Goal: Subscribe to service/newsletter: Subscribe to service/newsletter

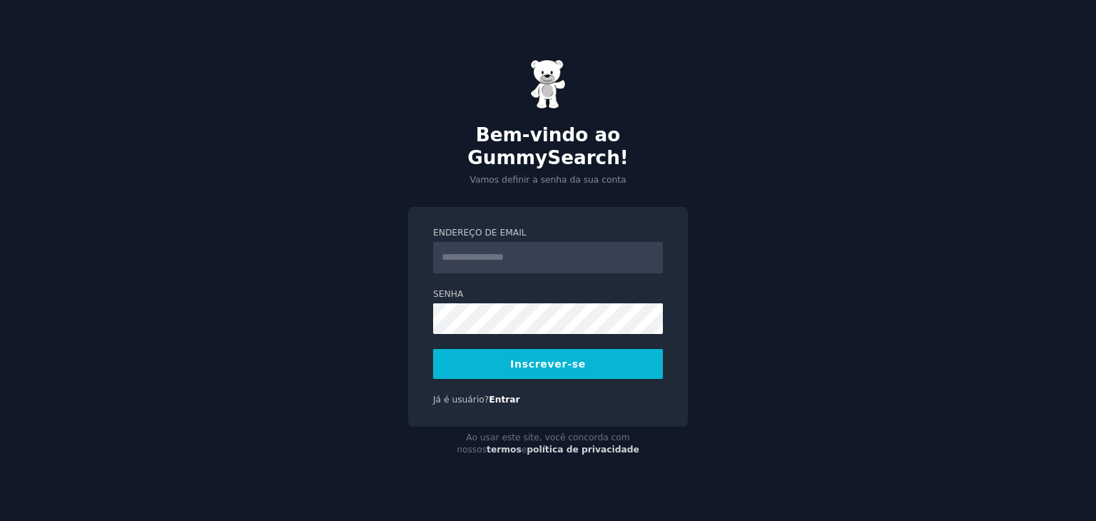
click at [556, 242] on input "Endereço de email" at bounding box center [548, 257] width 230 height 31
type input "**********"
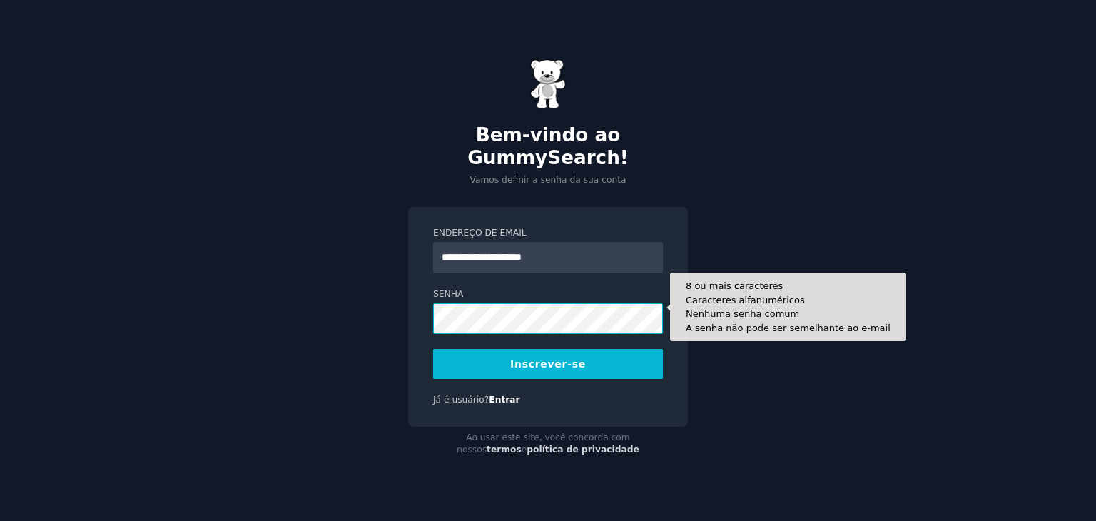
click at [433, 349] on button "Inscrever-se" at bounding box center [548, 364] width 230 height 30
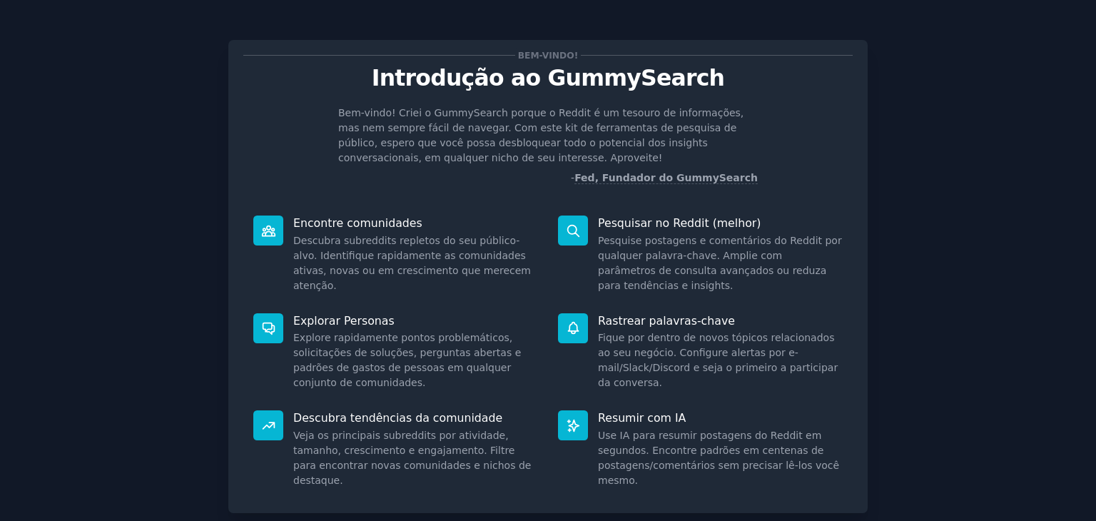
click at [341, 160] on font "Bem-vindo! Criei o GummySearch porque o Reddit é um tesouro de informações, mas…" at bounding box center [540, 135] width 405 height 56
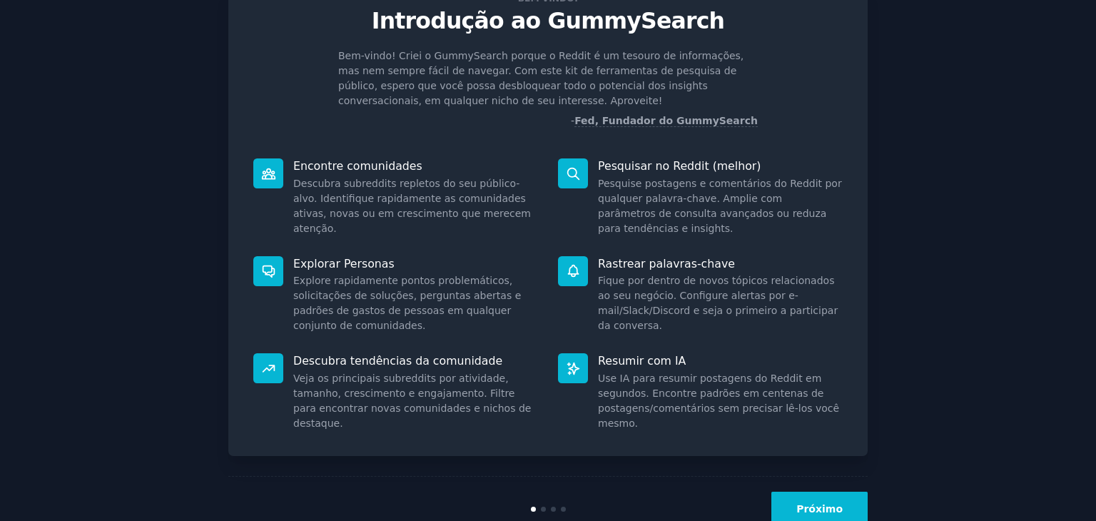
scroll to position [86, 0]
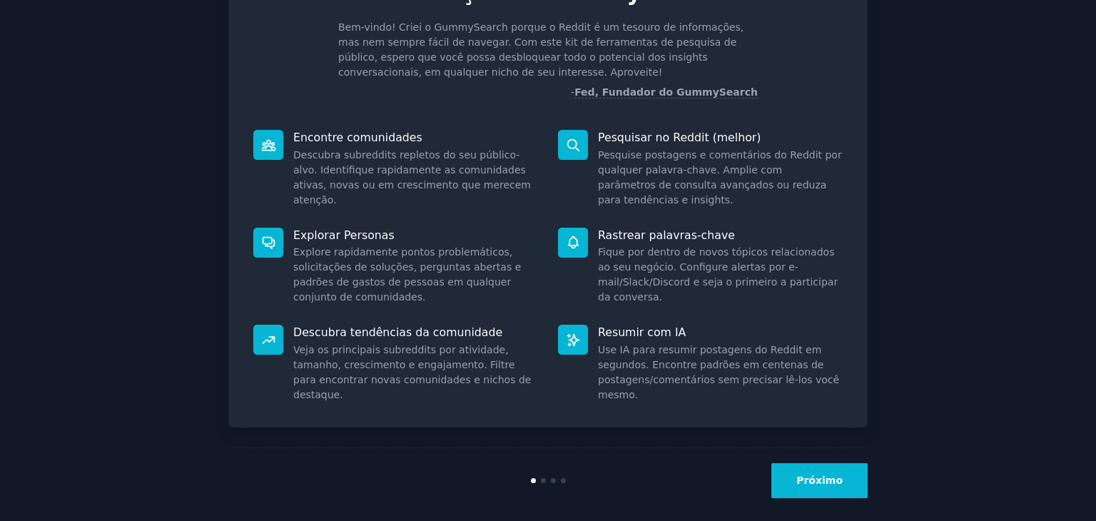
click at [825, 497] on div "Próximo" at bounding box center [760, 480] width 213 height 35
click at [830, 487] on button "Próximo" at bounding box center [819, 480] width 96 height 35
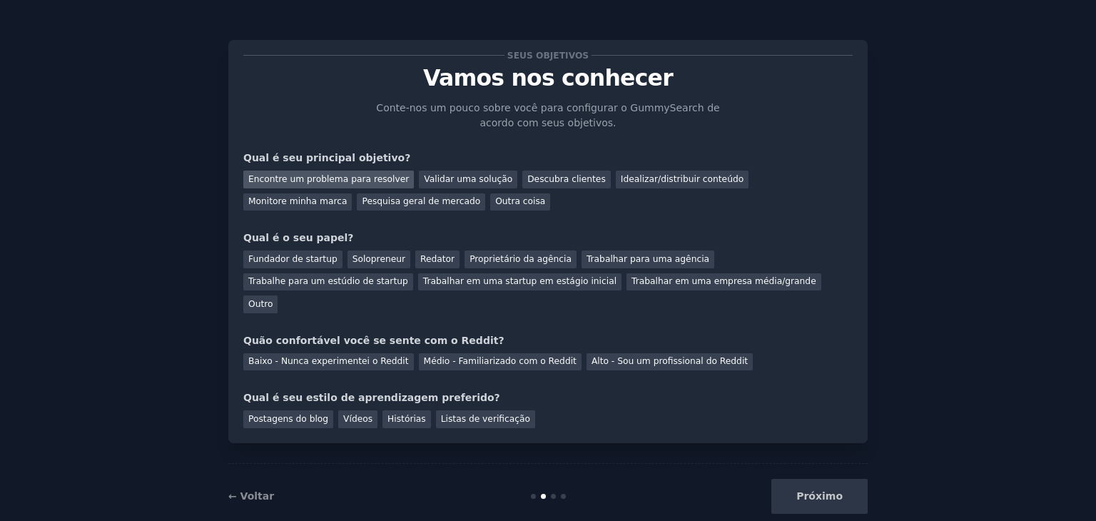
click at [342, 185] on div "Encontre um problema para resolver" at bounding box center [328, 179] width 170 height 18
click at [551, 179] on font "Descubra clientes" at bounding box center [566, 179] width 78 height 10
click at [328, 170] on div "Encontre um problema para resolver" at bounding box center [328, 179] width 170 height 18
click at [273, 264] on font "Fundador de startup" at bounding box center [292, 259] width 89 height 10
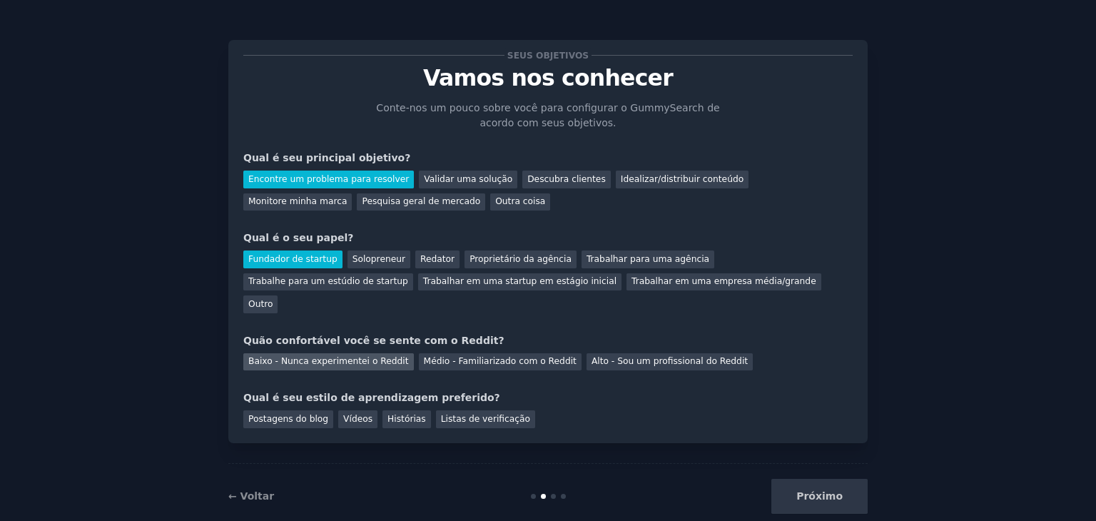
click at [332, 356] on font "Baixo - Nunca experimentei o Reddit" at bounding box center [328, 361] width 160 height 10
click at [273, 414] on font "Postagens do blog" at bounding box center [288, 419] width 80 height 10
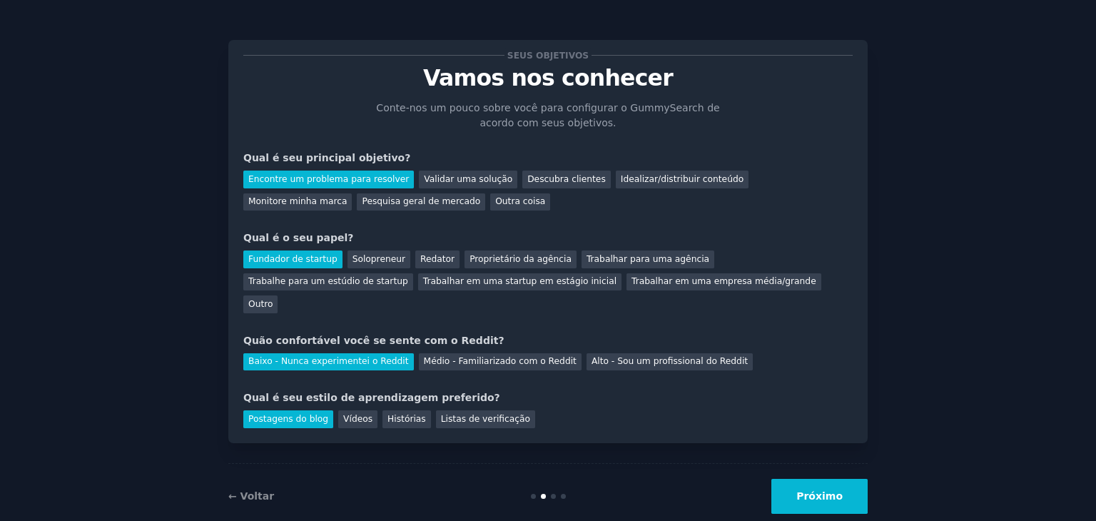
click at [836, 490] on font "Próximo" at bounding box center [819, 495] width 46 height 11
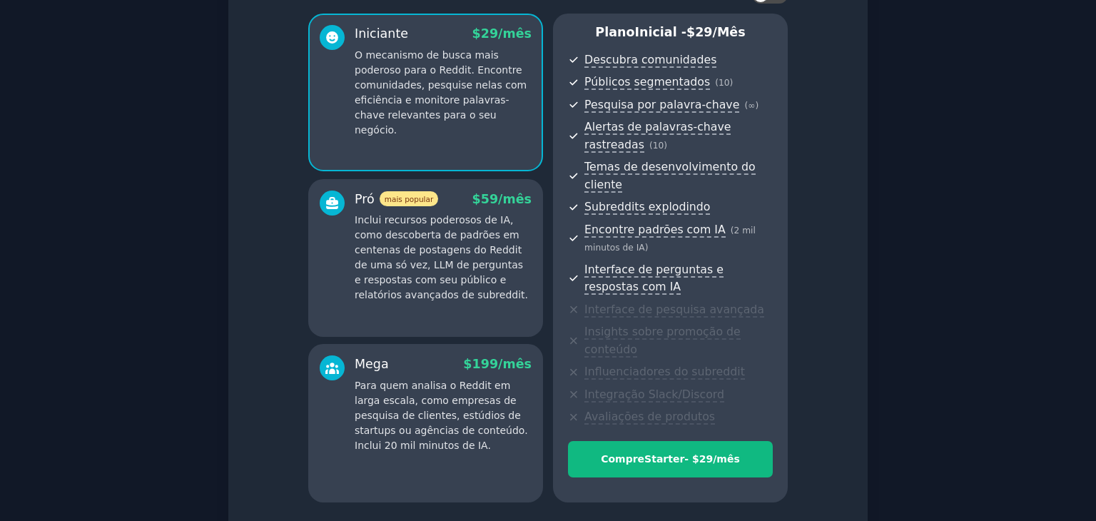
scroll to position [213, 0]
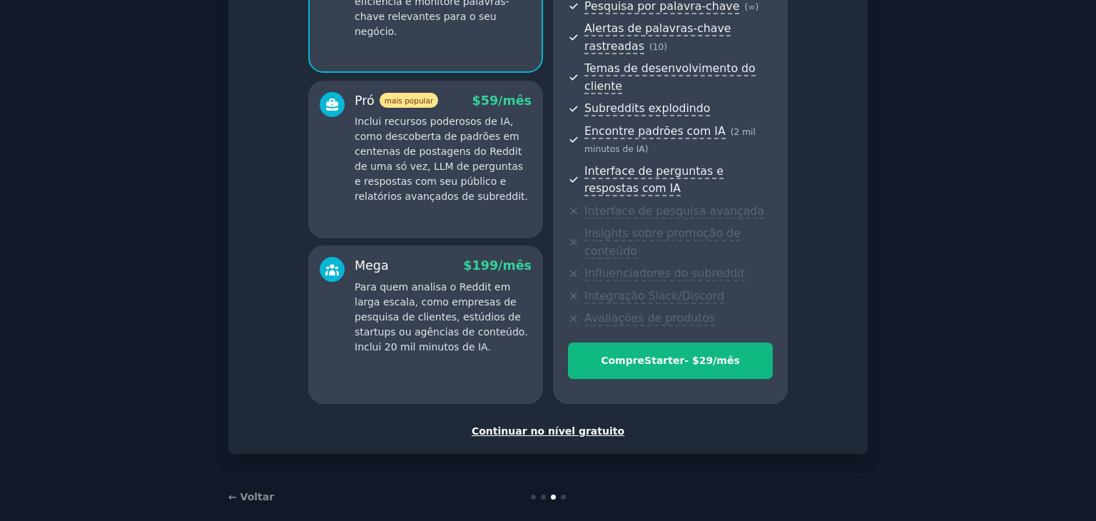
click at [536, 425] on font "Continuar no nível gratuito" at bounding box center [547, 430] width 153 height 11
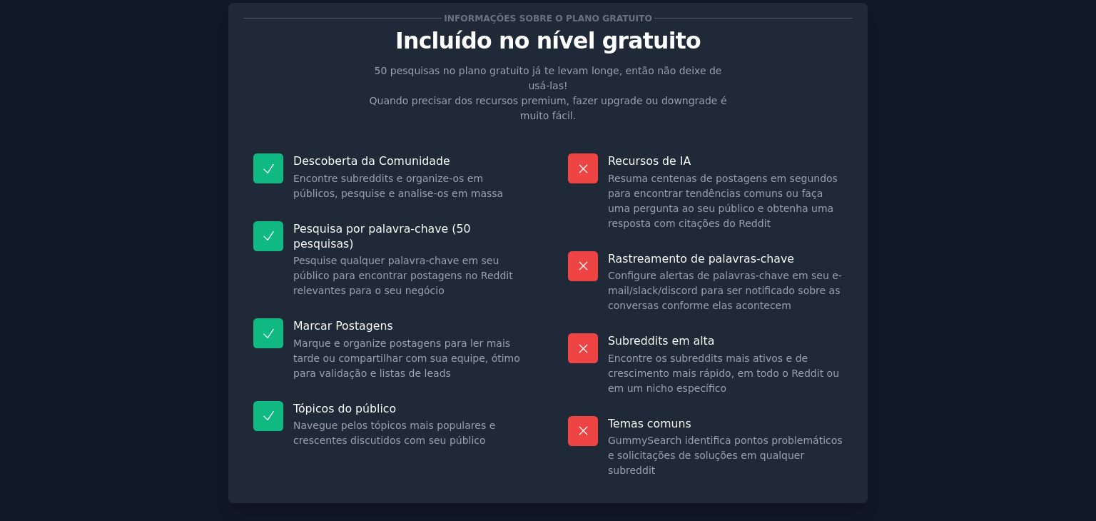
scroll to position [66, 0]
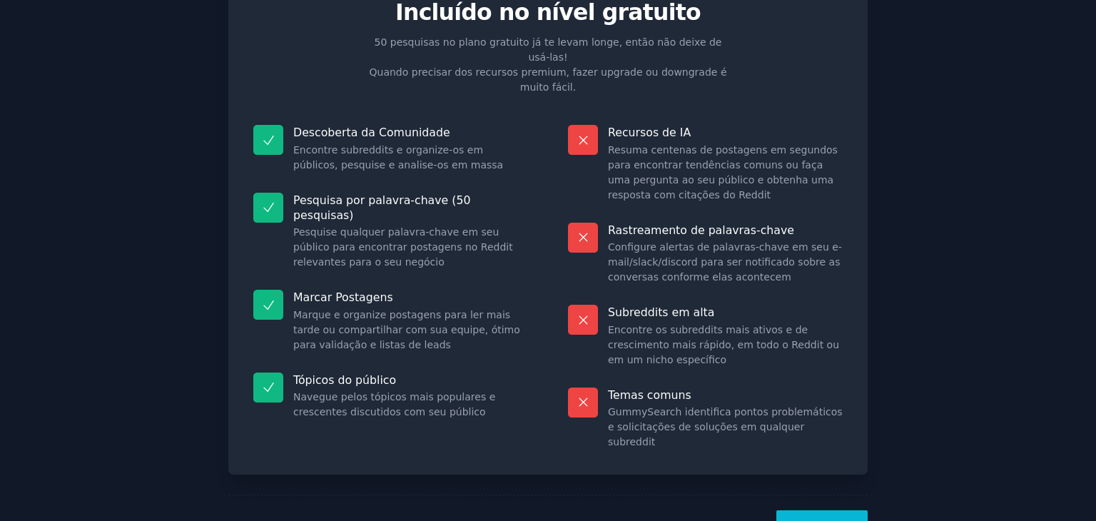
click at [842, 510] on button "Vamos!" at bounding box center [821, 527] width 91 height 35
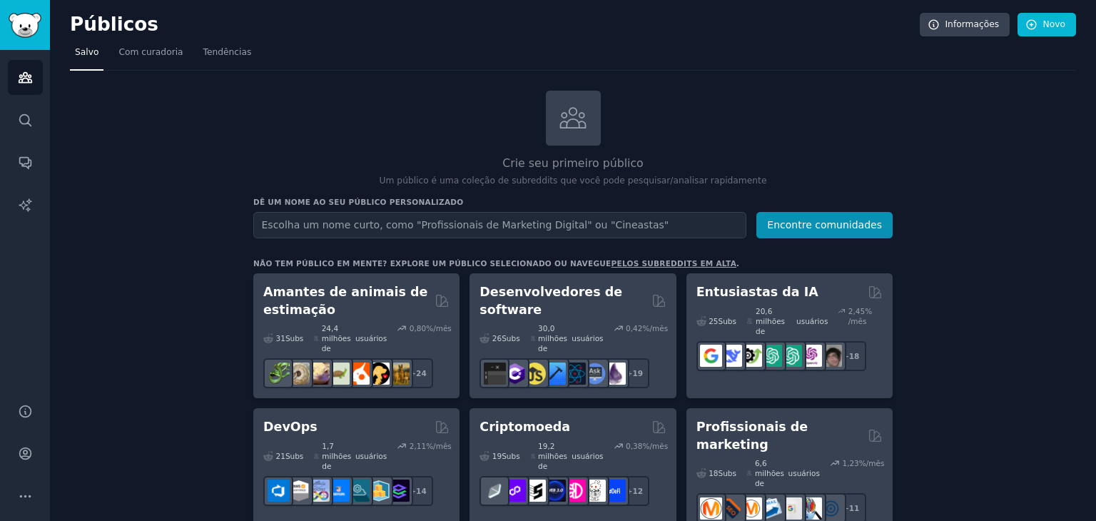
drag, startPoint x: 1095, startPoint y: 118, endPoint x: 1095, endPoint y: 132, distance: 14.3
click at [1095, 132] on main "Públicos Informações Novo Salvo Com curadoria Tendências Crie seu primeiro públ…" at bounding box center [573, 260] width 1046 height 521
drag, startPoint x: 1095, startPoint y: 132, endPoint x: 1095, endPoint y: 158, distance: 25.7
click at [1095, 158] on main "Públicos Informações Novo Salvo Com curadoria Tendências Crie seu primeiro públ…" at bounding box center [573, 260] width 1046 height 521
drag, startPoint x: 1095, startPoint y: 132, endPoint x: 1095, endPoint y: 152, distance: 20.0
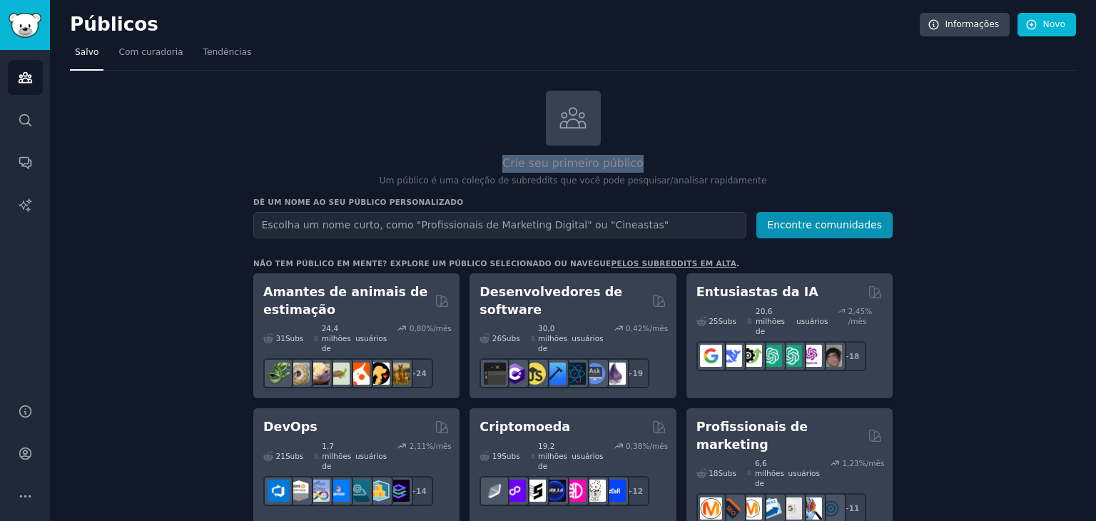
click at [1095, 152] on main "Públicos Informações Novo Salvo Com curadoria Tendências Crie seu primeiro públ…" at bounding box center [573, 260] width 1046 height 521
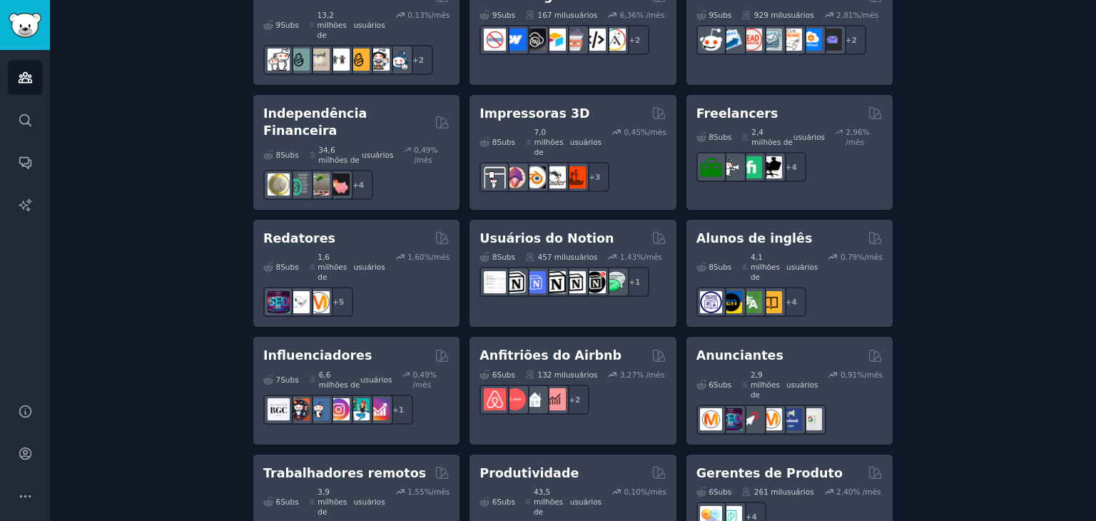
scroll to position [1198, 0]
